Goal: Information Seeking & Learning: Learn about a topic

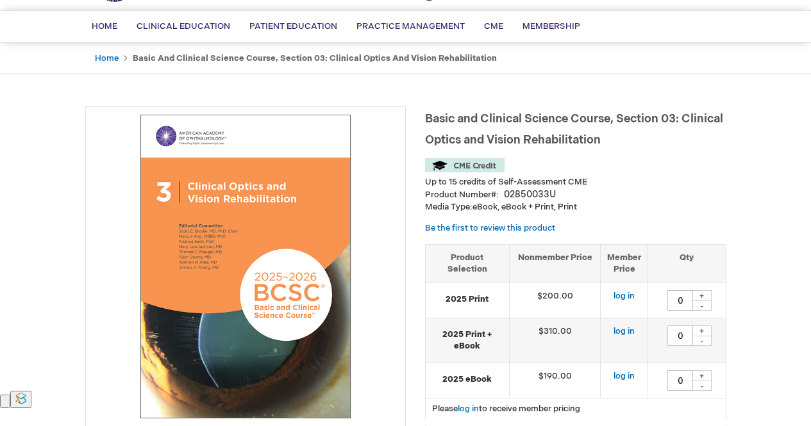
scroll to position [81, 0]
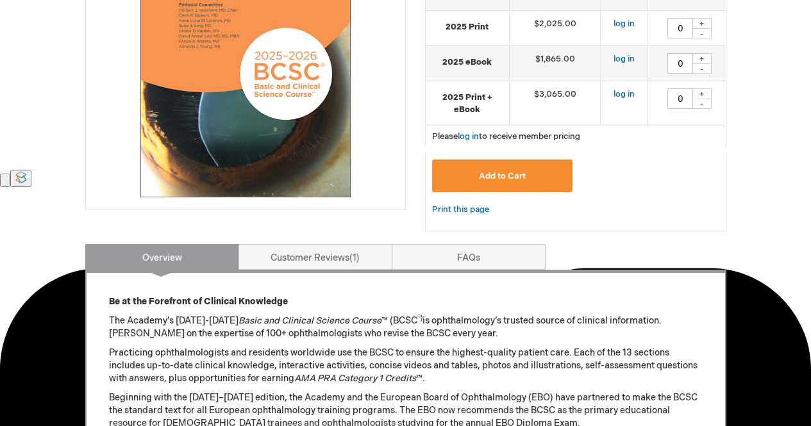
scroll to position [504, 0]
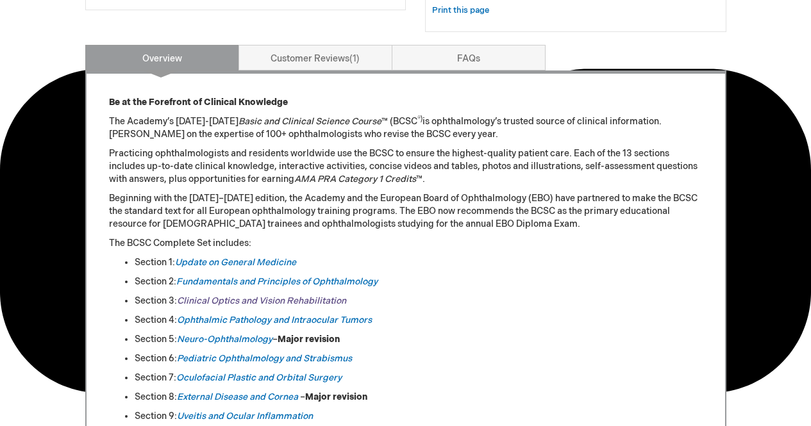
click at [263, 306] on link "Clinical Optics and Vision Rehabilitation" at bounding box center [261, 301] width 169 height 11
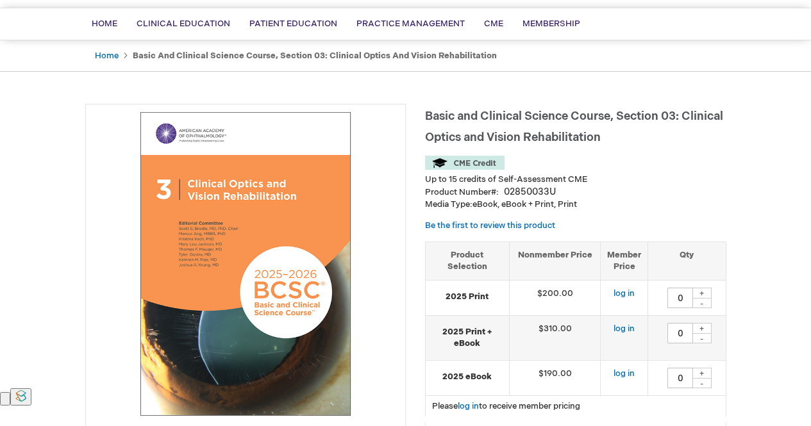
scroll to position [88, 0]
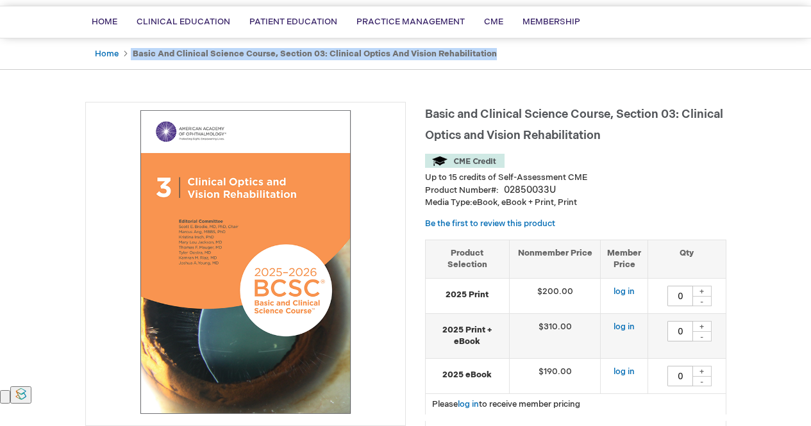
drag, startPoint x: 129, startPoint y: 52, endPoint x: 504, endPoint y: 58, distance: 374.4
click at [504, 58] on ul "Home Basic and Clinical Science Course, Section 03: Clinical Optics and Vision …" at bounding box center [405, 53] width 641 height 31
copy ul "Basic and Clinical Science Course, Section 03: Clinical Optics and Vision Rehab…"
